Goal: Check status: Check status

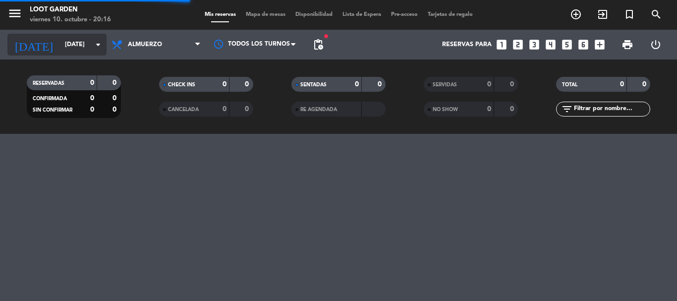
click at [66, 44] on input "[DATE]" at bounding box center [102, 44] width 84 height 17
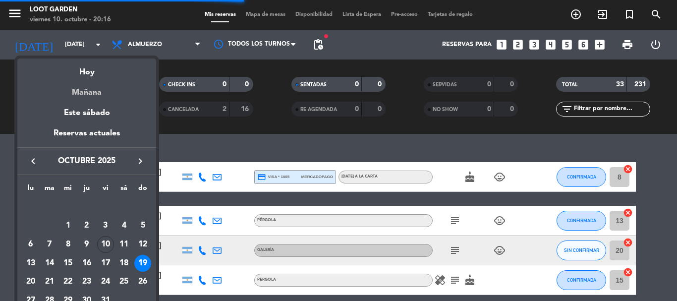
click at [82, 97] on div "Mañana" at bounding box center [86, 89] width 139 height 20
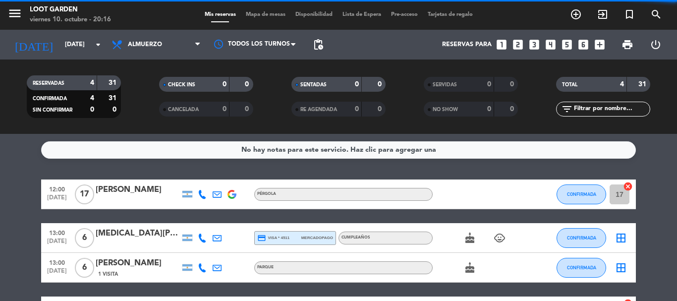
click at [165, 50] on span "Almuerzo" at bounding box center [156, 45] width 99 height 22
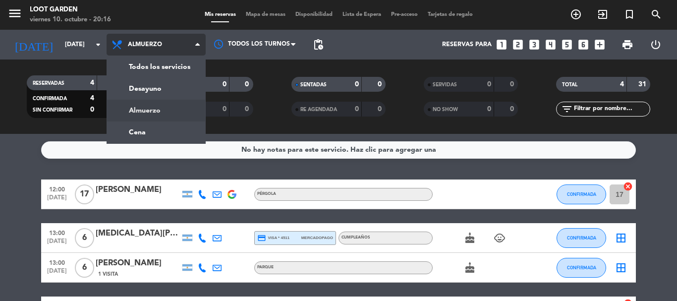
click at [155, 104] on div "menu Loot Garden [DATE] 10. octubre - 20:16 Mis reservas Mapa de mesas Disponib…" at bounding box center [338, 67] width 677 height 134
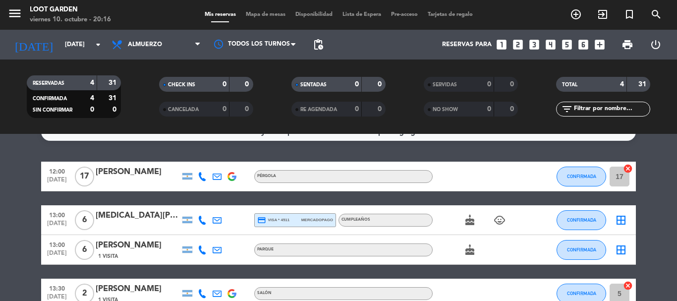
scroll to position [50, 0]
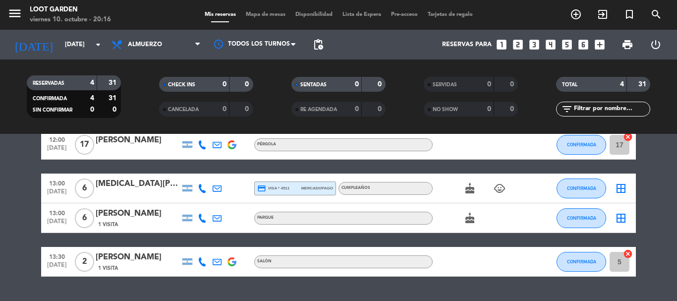
click at [8, 182] on bookings-row "12:00 [DATE] [PERSON_NAME] CONFIRMADA 17 cancel 13:00 [DATE] 6 [MEDICAL_DATA][P…" at bounding box center [338, 203] width 677 height 147
click at [164, 44] on span "Almuerzo" at bounding box center [156, 45] width 99 height 22
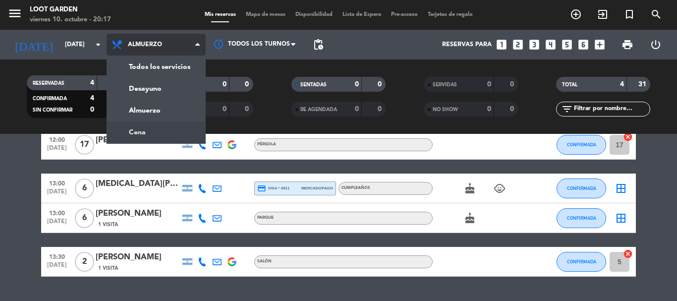
click at [149, 134] on ng-component "menu Loot Garden [DATE] 10. octubre - 20:17 Mis reservas Mapa de mesas Disponib…" at bounding box center [338, 150] width 677 height 301
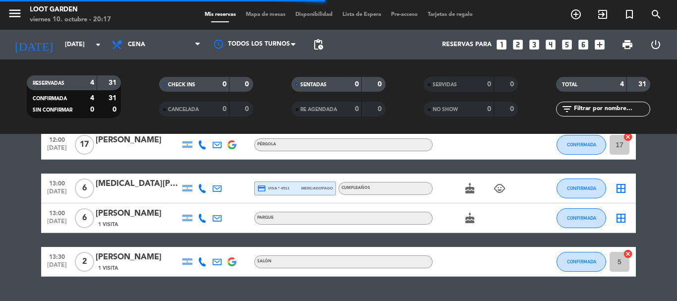
scroll to position [0, 0]
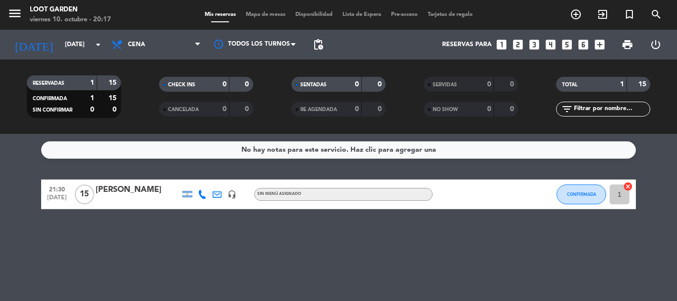
click at [0, 204] on bookings-row "21:30 [DATE] [PERSON_NAME] headset_mic Sin menú asignado CONFIRMADA 1 cancel" at bounding box center [338, 194] width 677 height 30
click at [91, 47] on input "[DATE]" at bounding box center [102, 44] width 84 height 17
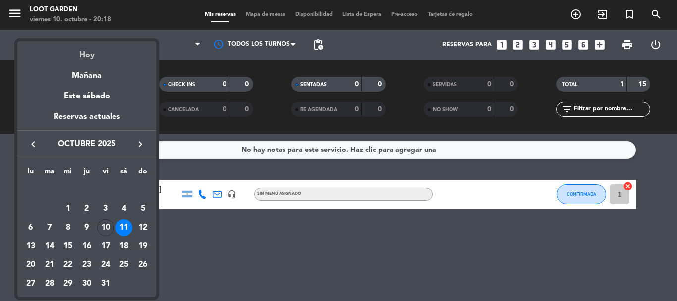
click at [91, 57] on div "Hoy" at bounding box center [86, 51] width 139 height 20
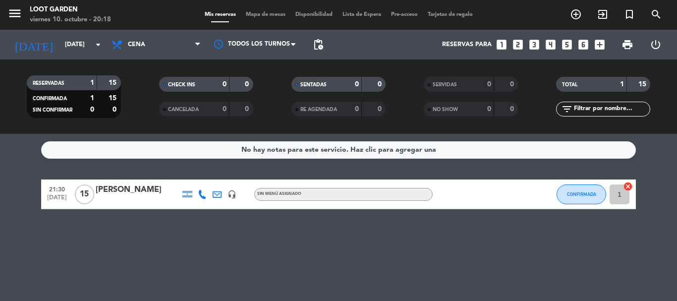
type input "[DATE]"
